Goal: Transaction & Acquisition: Book appointment/travel/reservation

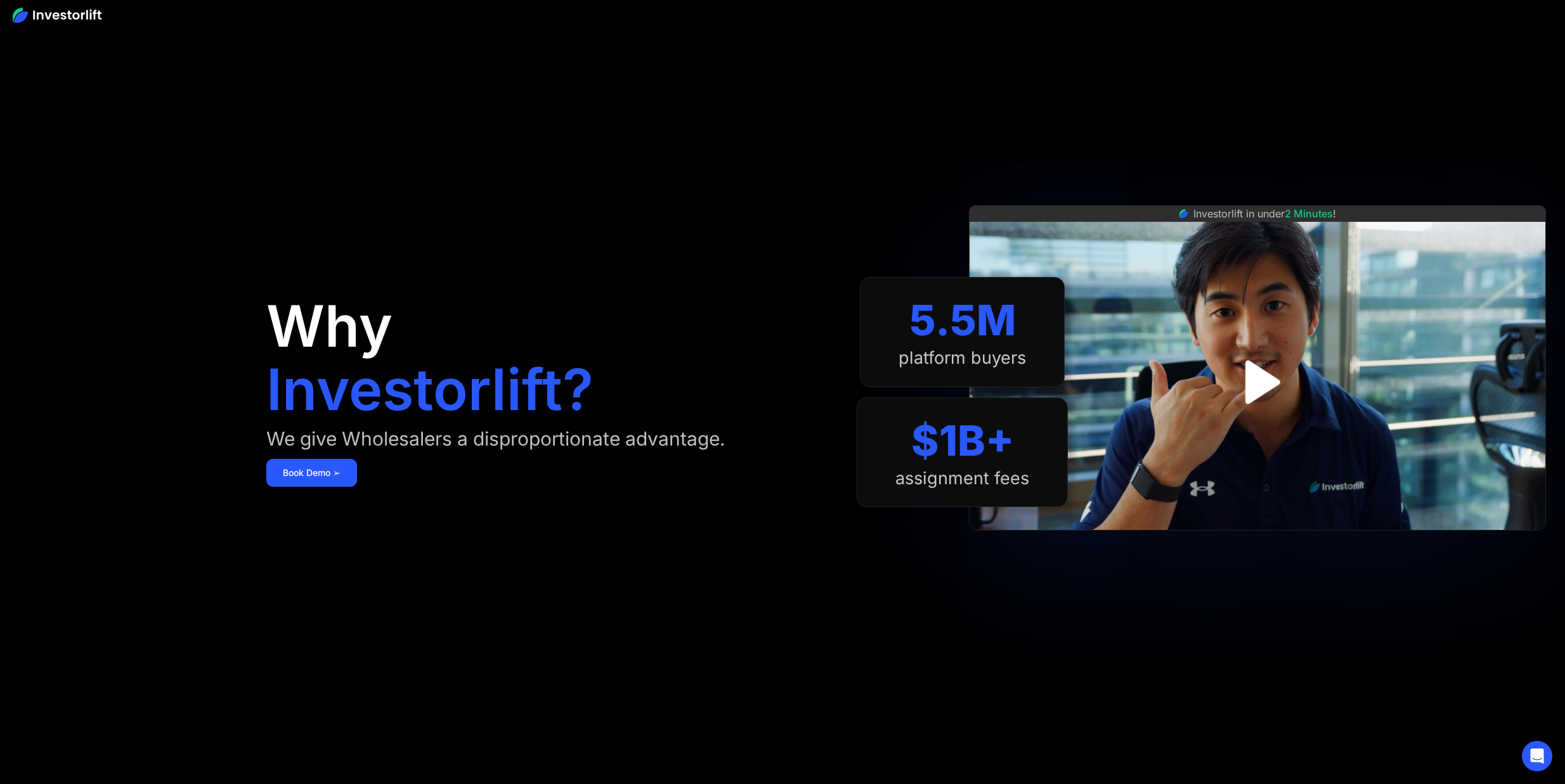
click at [1256, 388] on img "open lightbox" at bounding box center [1258, 382] width 79 height 79
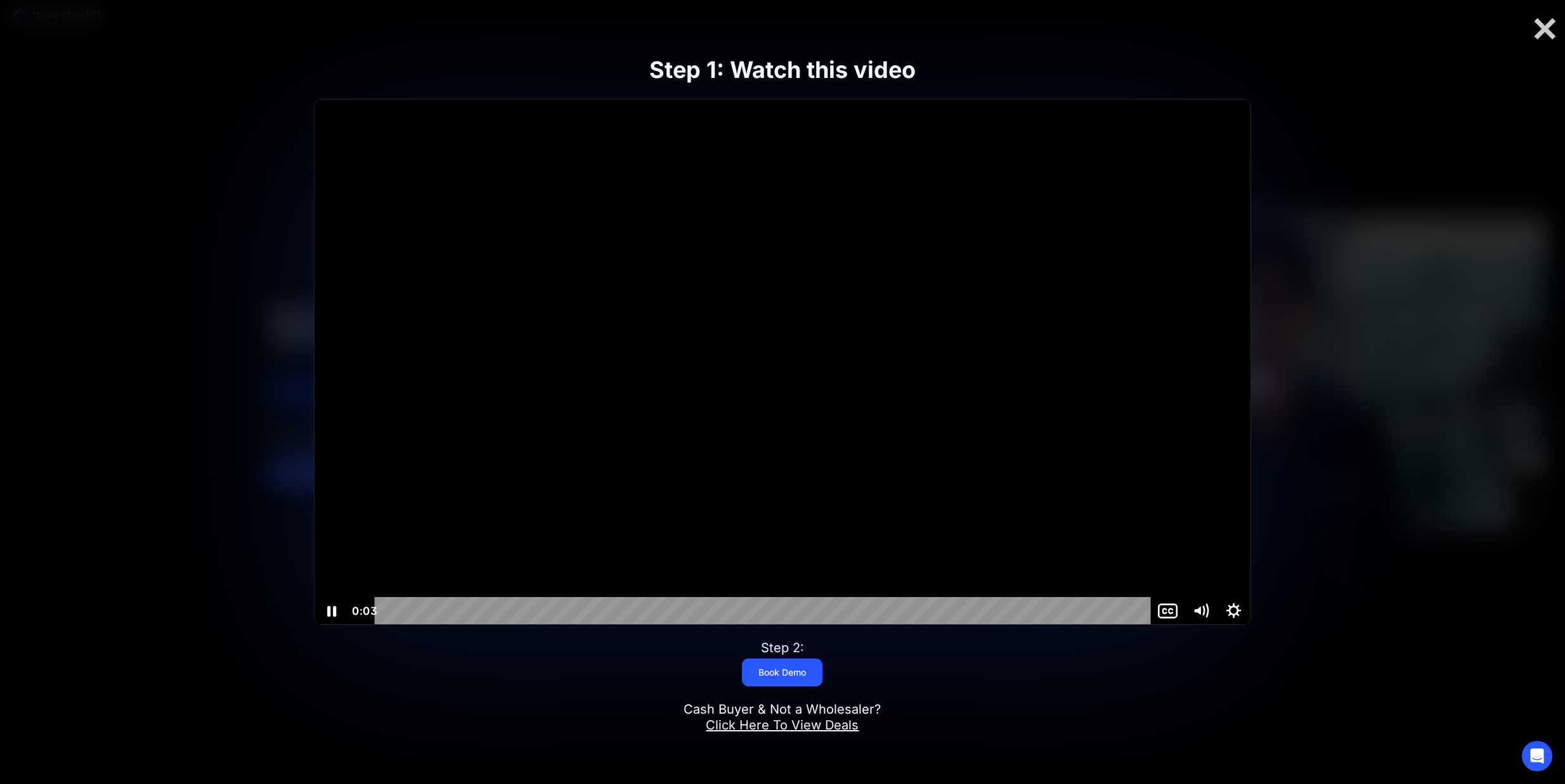
click at [666, 353] on div at bounding box center [782, 362] width 936 height 527
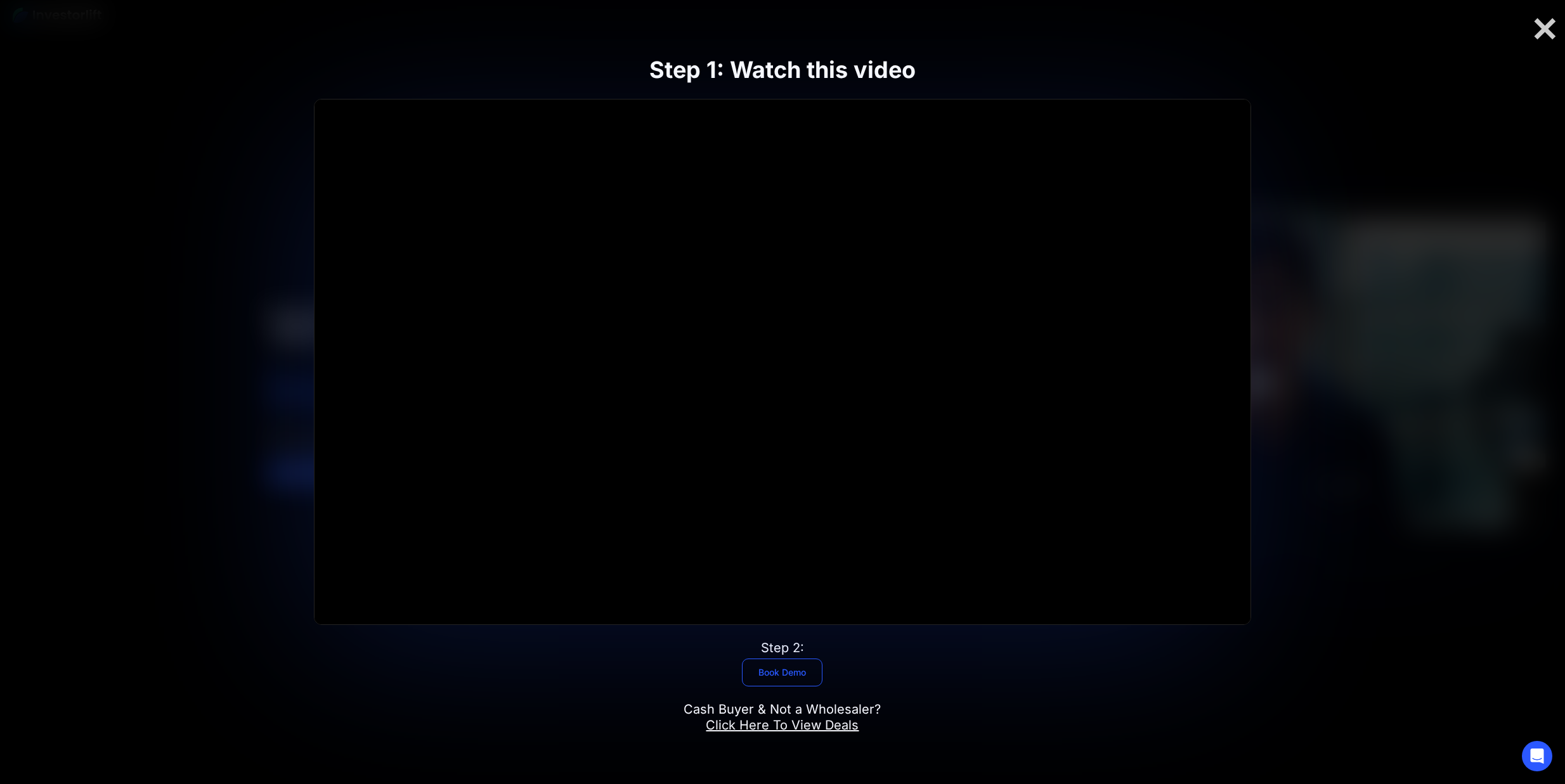
click at [781, 665] on link "Book Demo" at bounding box center [782, 672] width 81 height 28
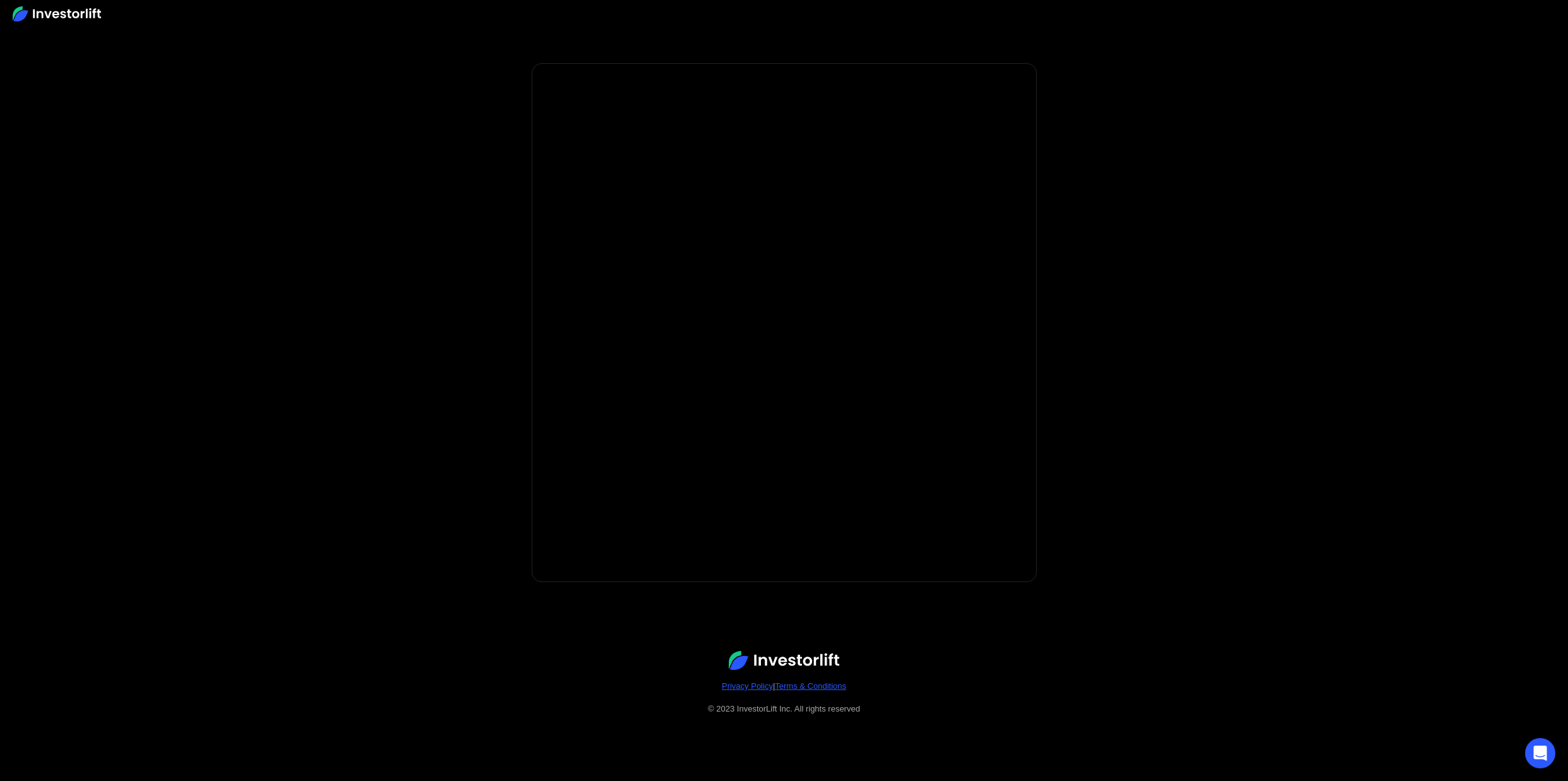
click at [1114, 380] on body "* Important: Investorlift requires a minimum investment of $2,000 to join. * * …" at bounding box center [784, 390] width 1568 height 781
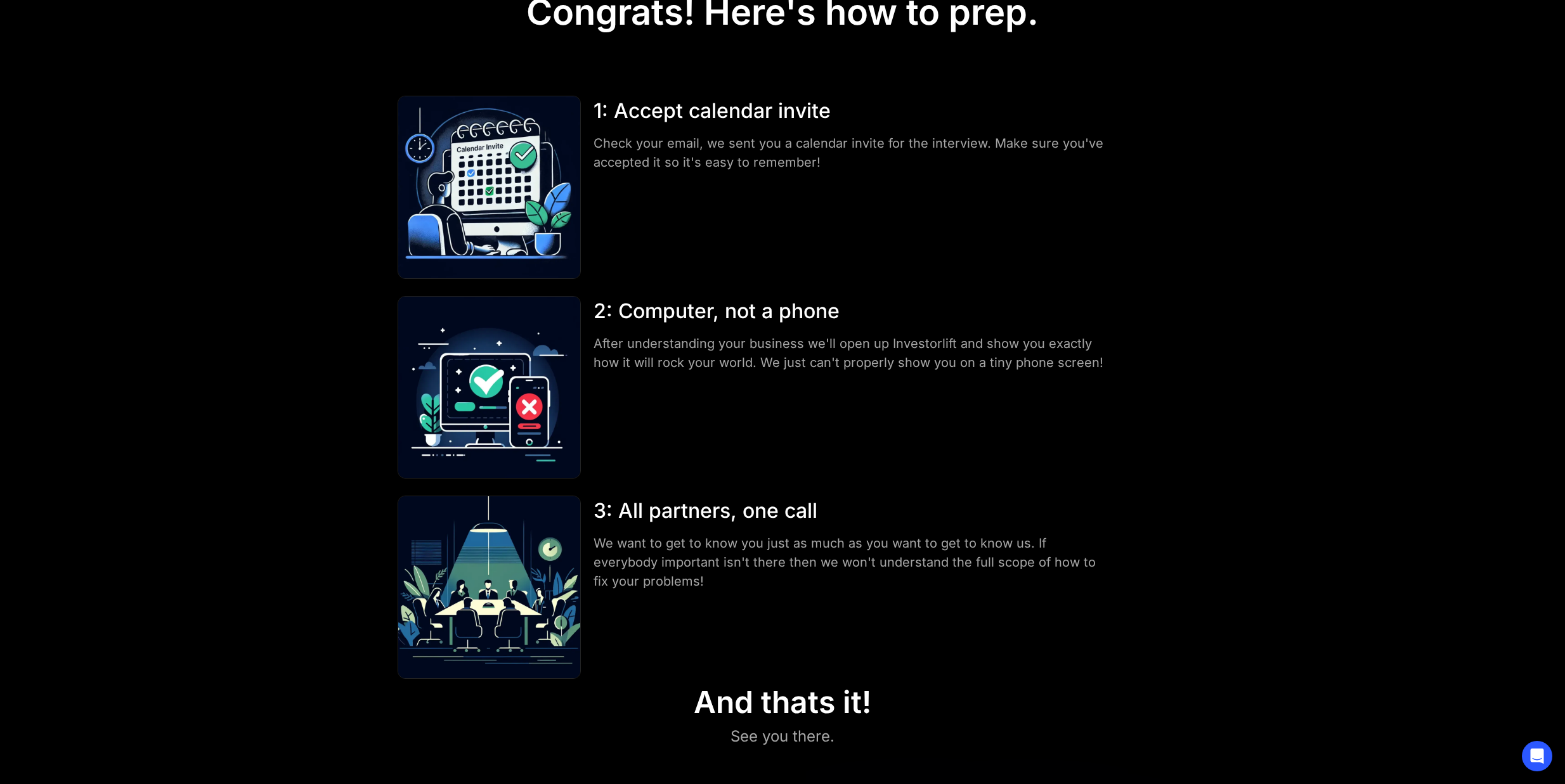
click at [522, 219] on img at bounding box center [490, 187] width 183 height 183
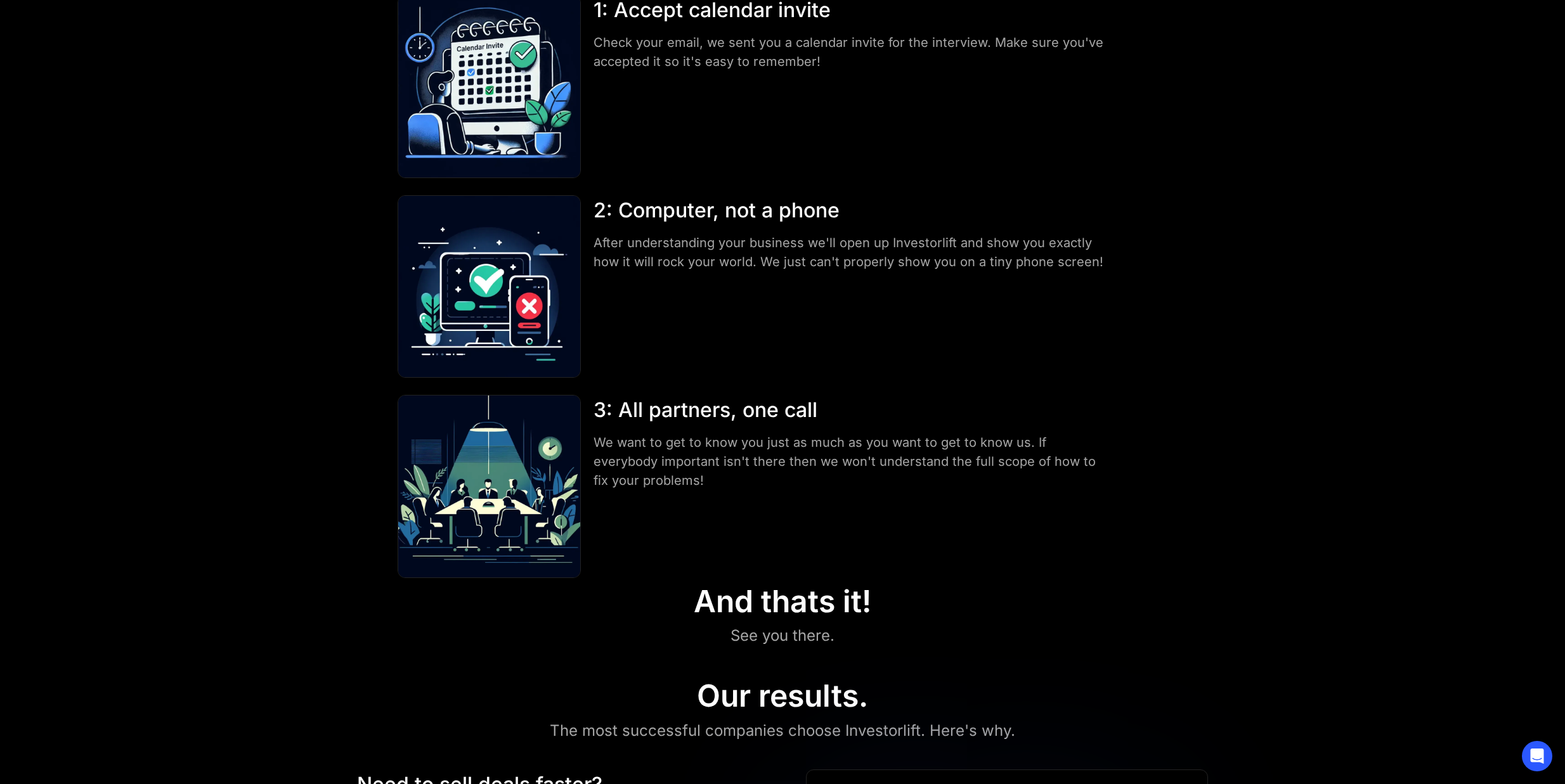
click at [496, 291] on img at bounding box center [490, 287] width 183 height 183
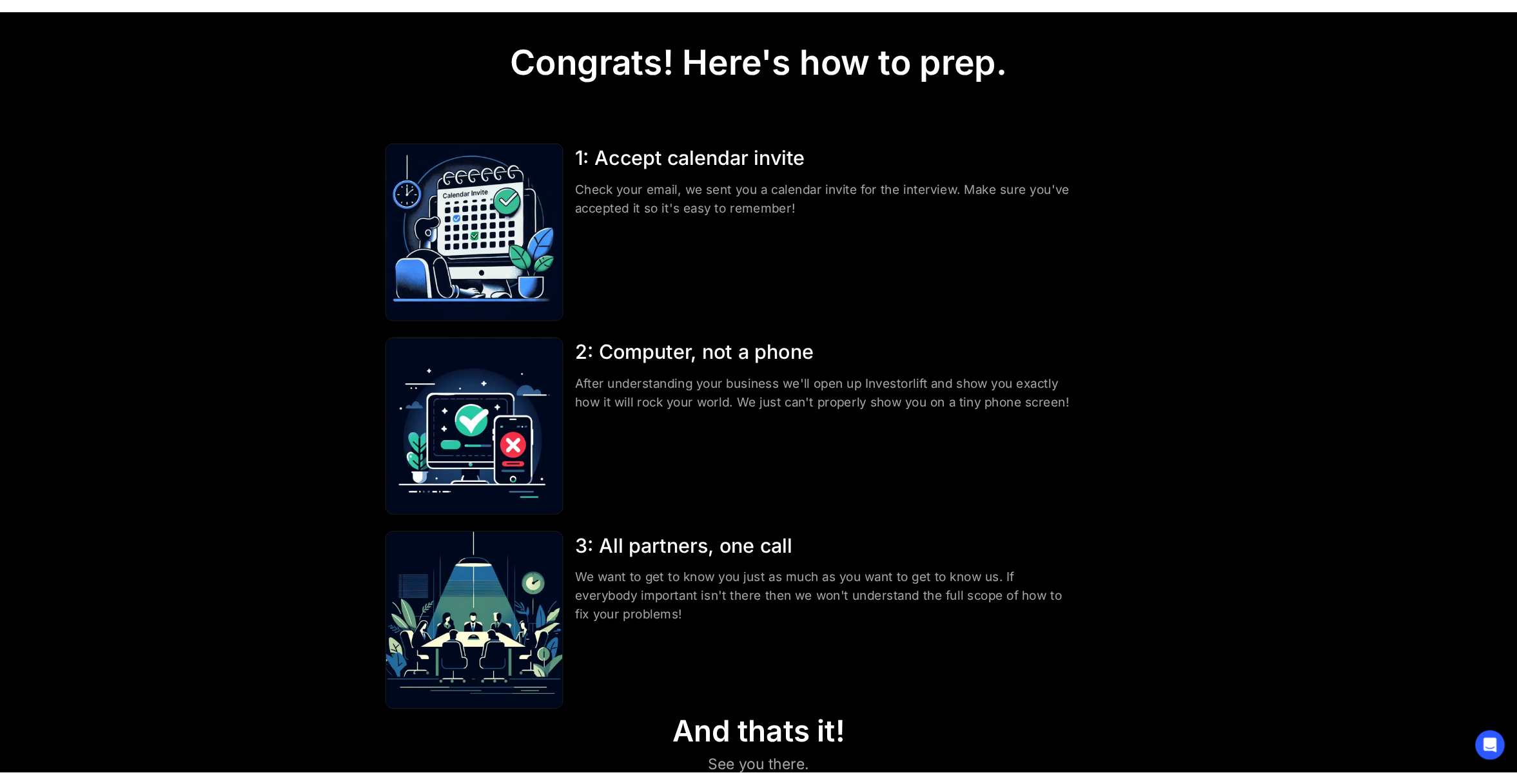
scroll to position [0, 0]
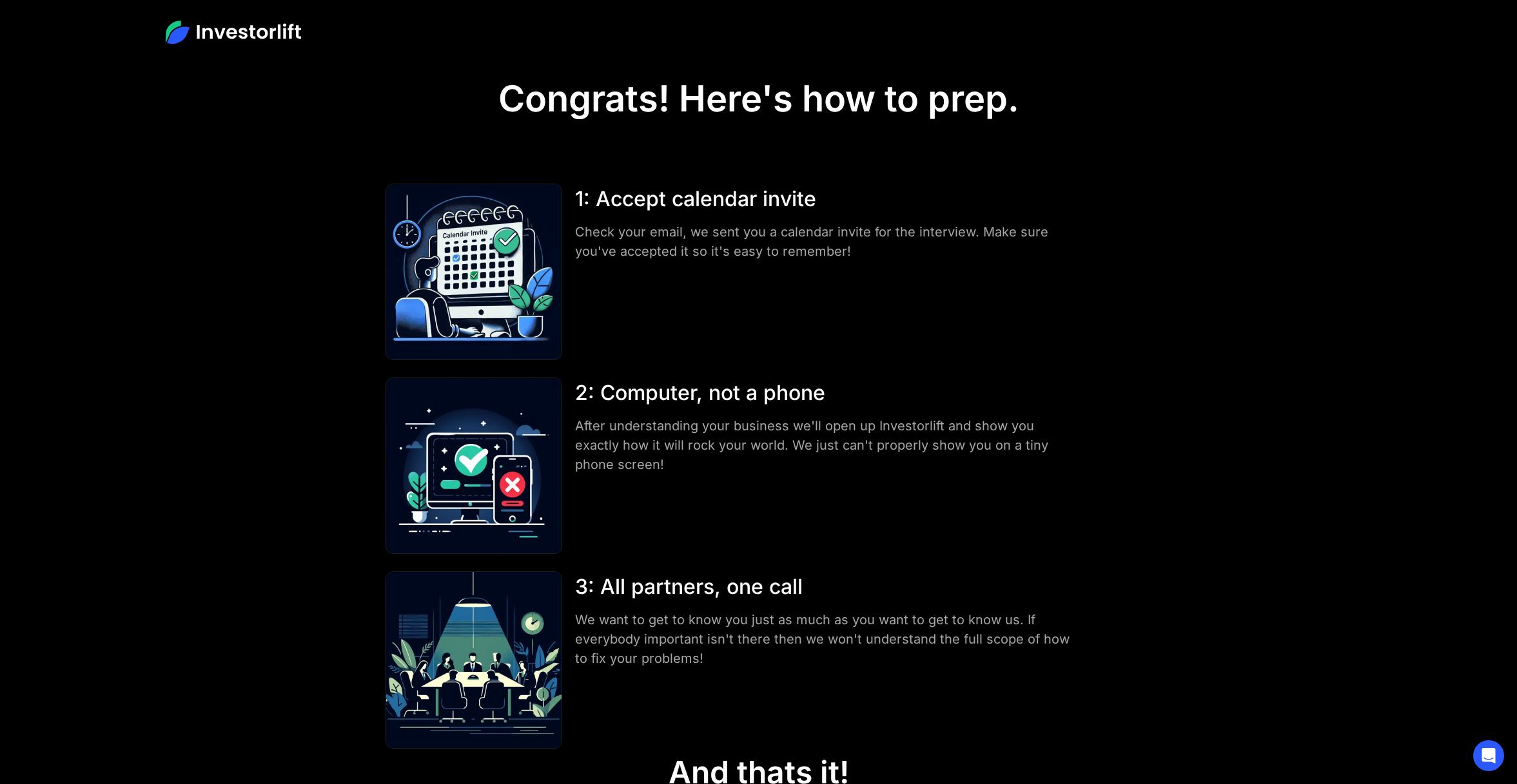
drag, startPoint x: 303, startPoint y: 345, endPoint x: 1050, endPoint y: 116, distance: 781.3
